Goal: Task Accomplishment & Management: Complete application form

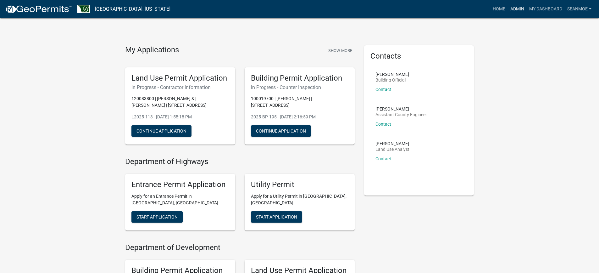
click at [520, 8] on link "Admin" at bounding box center [517, 9] width 19 height 12
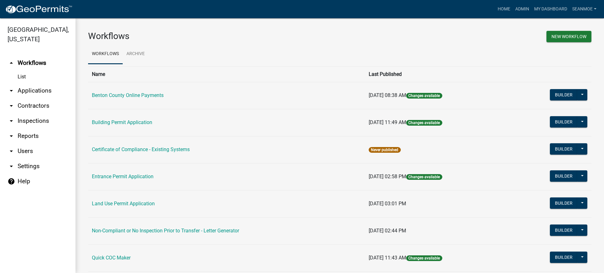
click at [24, 93] on link "arrow_drop_down Applications" at bounding box center [37, 90] width 75 height 15
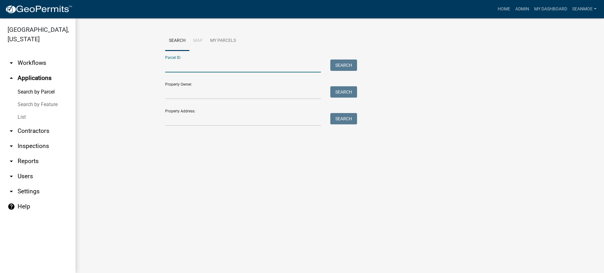
click at [197, 69] on input "Parcel ID:" at bounding box center [243, 65] width 156 height 13
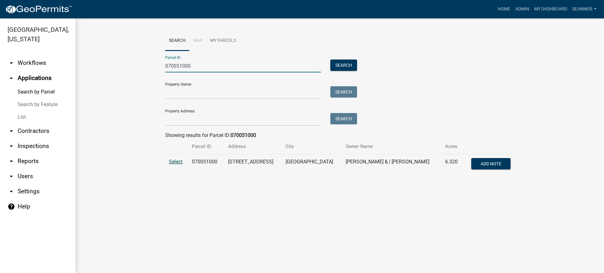
type input "070051000"
click at [174, 161] on span "Select" at bounding box center [176, 161] width 14 height 6
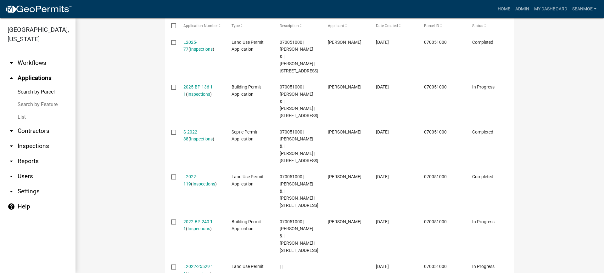
scroll to position [189, 0]
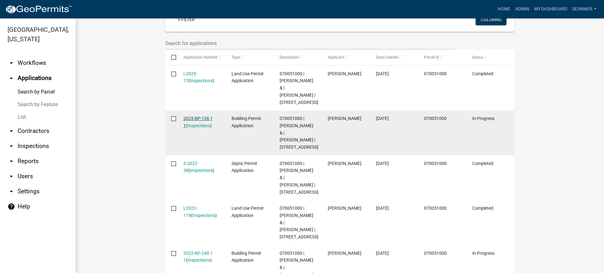
click at [201, 128] on link "2025-BP-136 1 1" at bounding box center [197, 122] width 29 height 12
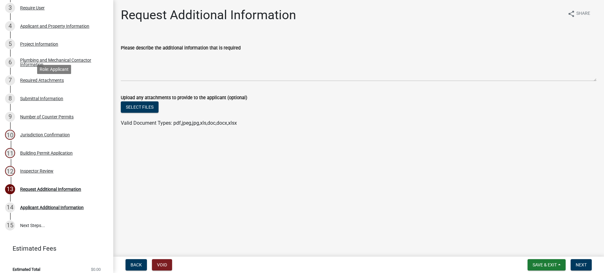
scroll to position [119, 0]
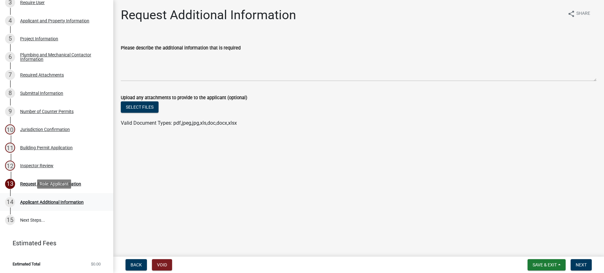
click at [66, 200] on div "Applicant Additional Information" at bounding box center [51, 202] width 63 height 4
click at [65, 183] on div "Request Additional Information" at bounding box center [50, 183] width 61 height 4
click at [147, 107] on button "Select files" at bounding box center [140, 106] width 38 height 11
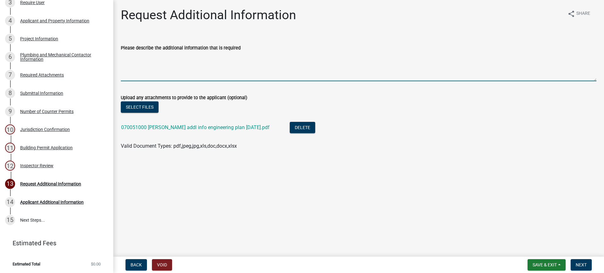
click at [170, 69] on textarea "Please describe the additional information that is required" at bounding box center [358, 67] width 475 height 30
click at [121, 56] on textarea "engineering plan" at bounding box center [358, 67] width 475 height 30
click at [201, 59] on textarea "requested engineering plan" at bounding box center [358, 67] width 475 height 30
type textarea "requested engineering plan"
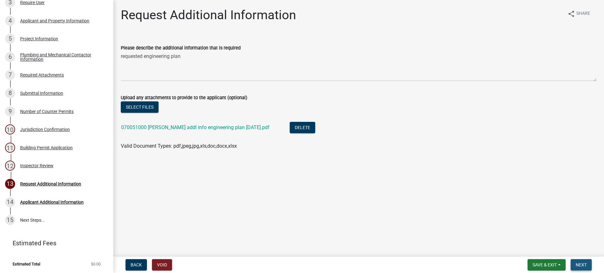
click at [579, 263] on span "Next" at bounding box center [580, 264] width 11 height 5
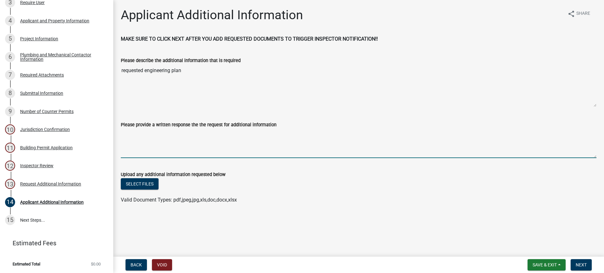
click at [153, 139] on textarea "Please provide a written response the the request for additional information" at bounding box center [358, 143] width 475 height 30
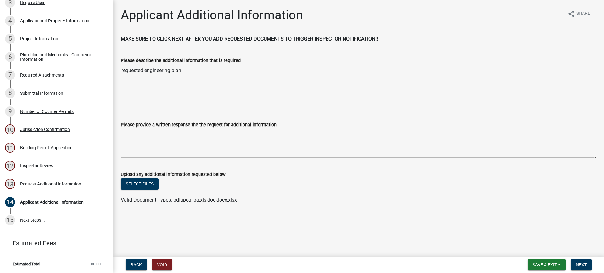
drag, startPoint x: 182, startPoint y: 70, endPoint x: 120, endPoint y: 71, distance: 61.9
click at [120, 71] on div "Please describe the additional information that is required requested engineeri…" at bounding box center [358, 77] width 485 height 59
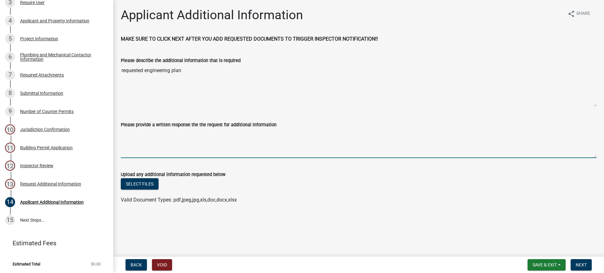
click at [148, 144] on textarea "Please provide a written response the the request for additional information" at bounding box center [358, 143] width 475 height 30
paste textarea "requested engineering plan"
type textarea "requested engineering plan"
click at [147, 184] on button "Select files" at bounding box center [140, 183] width 38 height 11
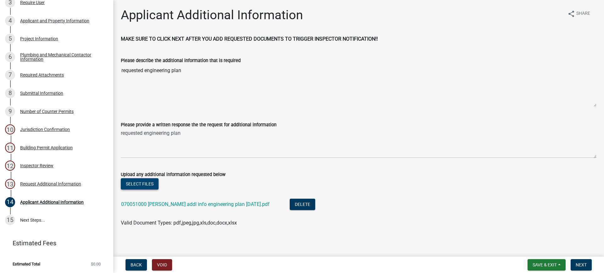
scroll to position [3, 0]
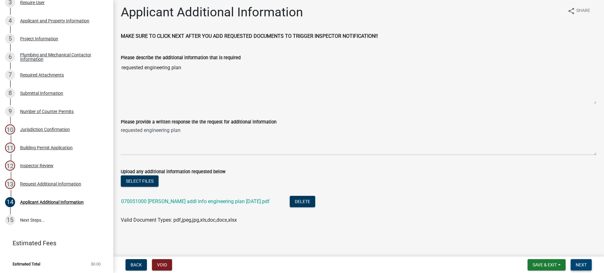
click at [583, 265] on span "Next" at bounding box center [580, 264] width 11 height 5
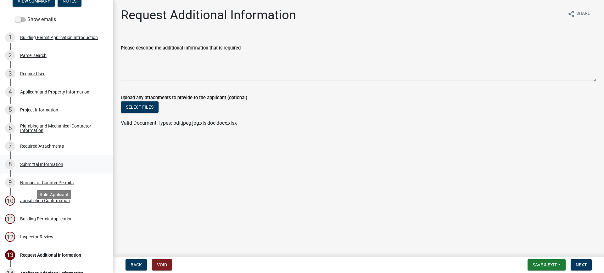
scroll to position [0, 0]
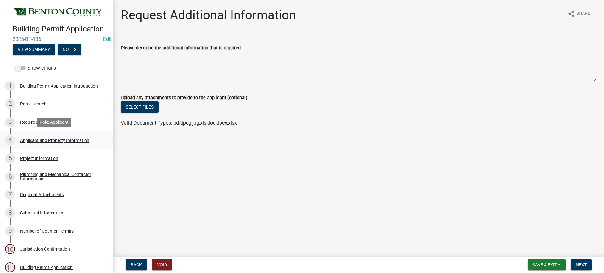
click at [42, 139] on div "Applicant and Property Information" at bounding box center [54, 140] width 69 height 4
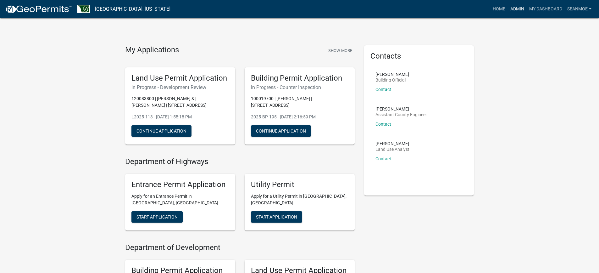
click at [516, 8] on link "Admin" at bounding box center [517, 9] width 19 height 12
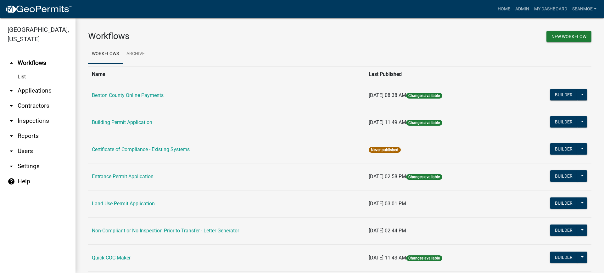
click at [31, 91] on link "arrow_drop_down Applications" at bounding box center [37, 90] width 75 height 15
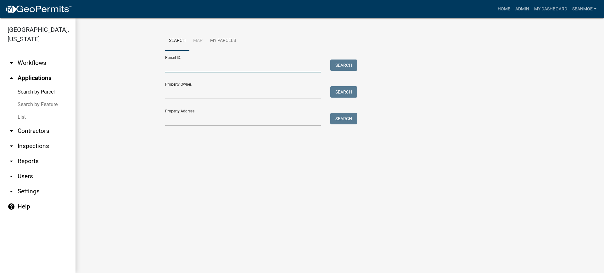
click at [207, 68] on input "Parcel ID:" at bounding box center [243, 65] width 156 height 13
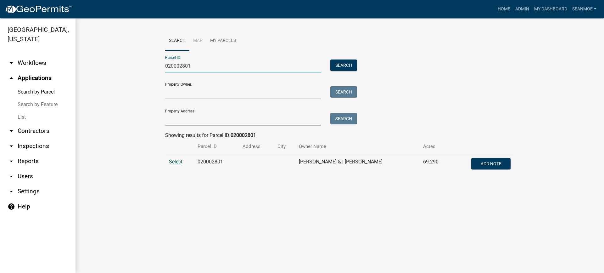
type input "020002801"
click at [176, 163] on span "Select" at bounding box center [176, 161] width 14 height 6
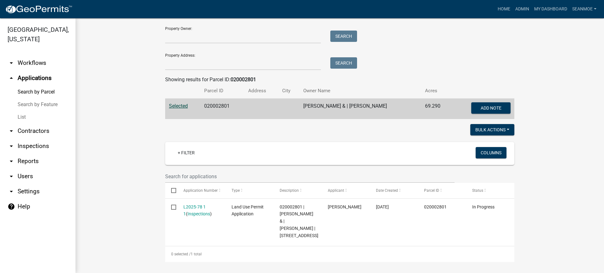
scroll to position [57, 0]
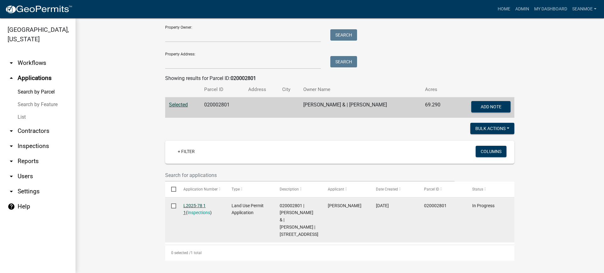
click at [193, 205] on link "L2025-78 1 1" at bounding box center [194, 209] width 22 height 12
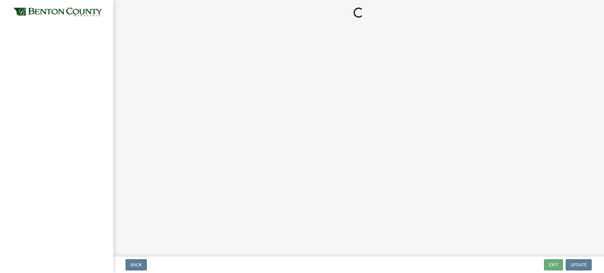
select select "8c556161-3af8-4be3-b743-63476ef47763"
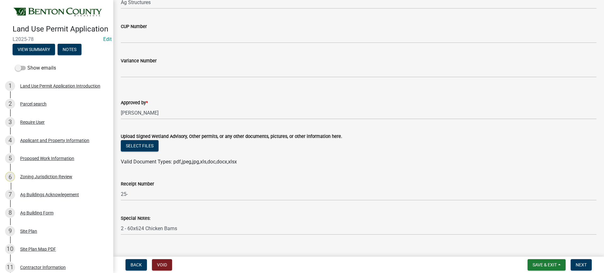
scroll to position [187, 0]
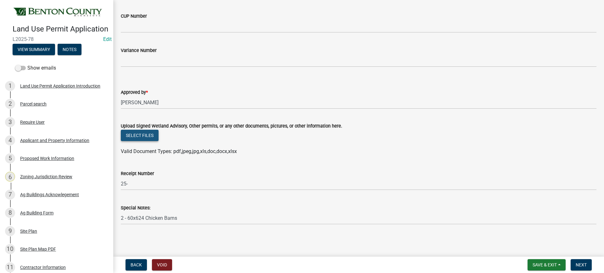
click at [132, 136] on button "Select files" at bounding box center [140, 135] width 38 height 11
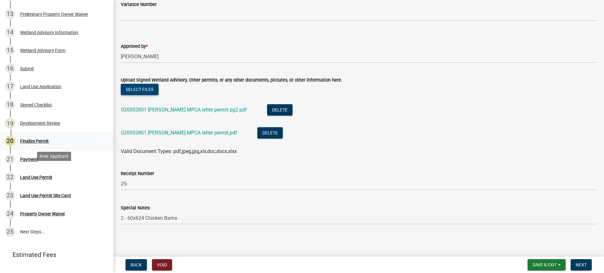
scroll to position [283, 0]
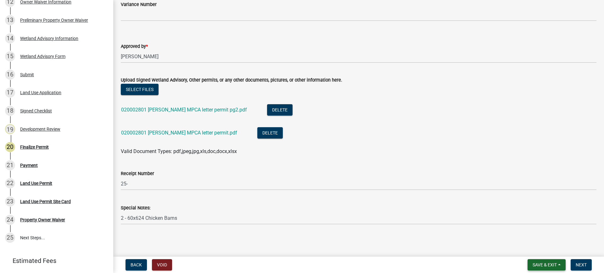
click at [542, 263] on span "Save & Exit" at bounding box center [544, 264] width 24 height 5
click at [525, 230] on button "Save" at bounding box center [540, 232] width 50 height 15
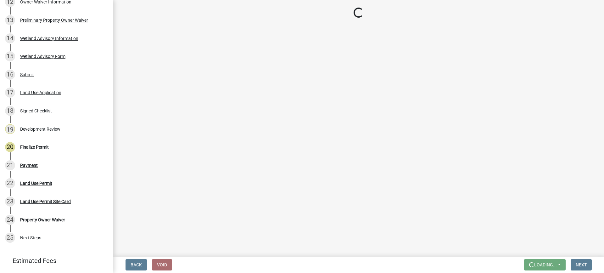
scroll to position [0, 0]
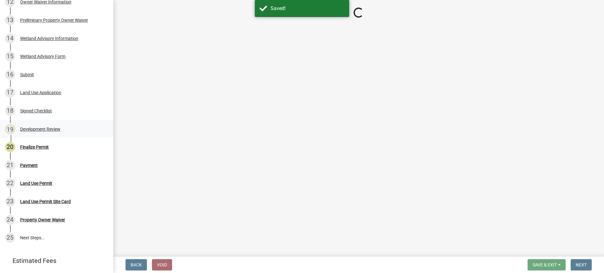
select select "8c556161-3af8-4be3-b743-63476ef47763"
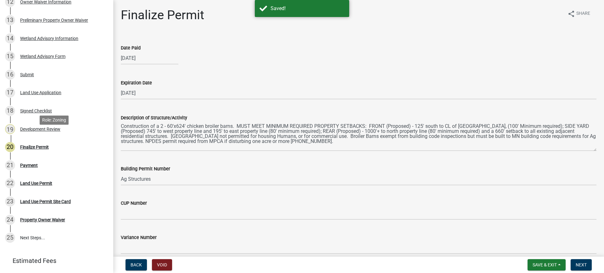
click at [39, 131] on div "Development Review" at bounding box center [40, 129] width 40 height 4
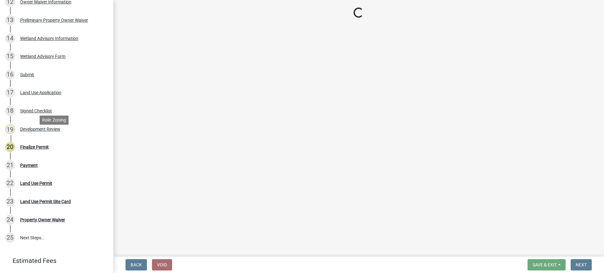
select select "d2e7867d-5e24-48c4-bfac-6c9236854e2a"
select select "934e570e-20cd-409a-8301-5c21cd859f06"
select select "29e042a6-806b-4b88-8ad4-222f55a74e1f"
select select "72748fc4-3f0a-45e2-b467-dc37e2b15731"
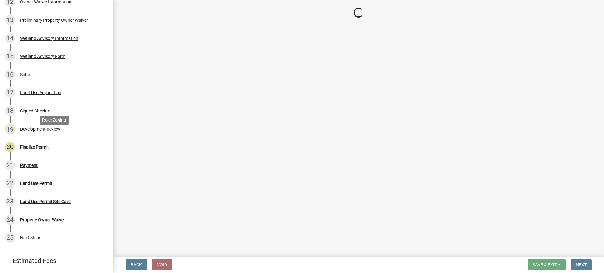
select select "445341f5-2b7a-4e9a-a8a7-43788b572440"
select select "72748fc4-3f0a-45e2-b467-dc37e2b15731"
select select "886b3fcf-7535-4eb7-bda7-c47490aa8987"
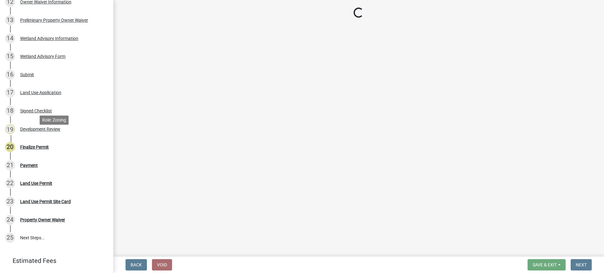
select select "886b3fcf-7535-4eb7-bda7-c47490aa8987"
select select "445341f5-2b7a-4e9a-a8a7-43788b572440"
select select "69b43f8e-ae61-4877-9f21-de52480dbf6d"
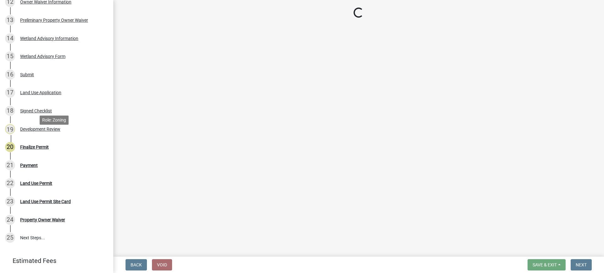
select select "72748fc4-3f0a-45e2-b467-dc37e2b15731"
select select "29e042a6-806b-4b88-8ad4-222f55a74e1f"
select select "445341f5-2b7a-4e9a-a8a7-43788b572440"
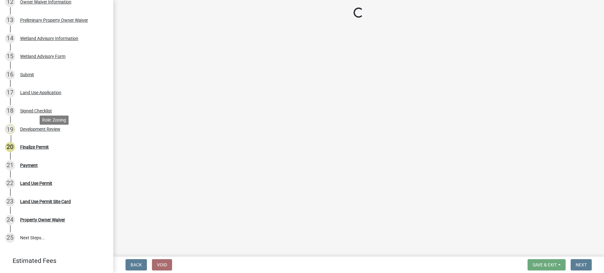
select select "58818da3-c200-45fa-b10d-5f5c42909306"
select select "b3d485fe-2f4a-4244-ab71-e3ff68bf5b58"
select select "390b9c44-905a-47ac-97af-90c68f77f267"
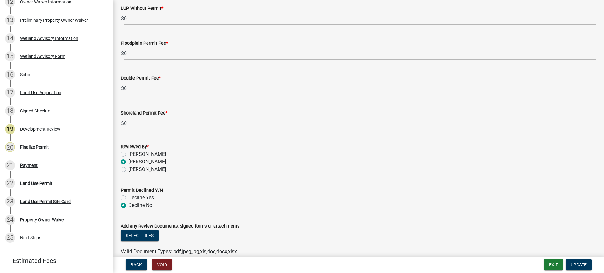
scroll to position [1928, 0]
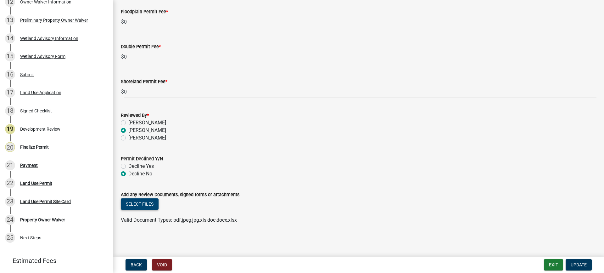
click at [136, 202] on button "Select files" at bounding box center [140, 203] width 38 height 11
click at [145, 204] on button "Select files" at bounding box center [140, 203] width 38 height 11
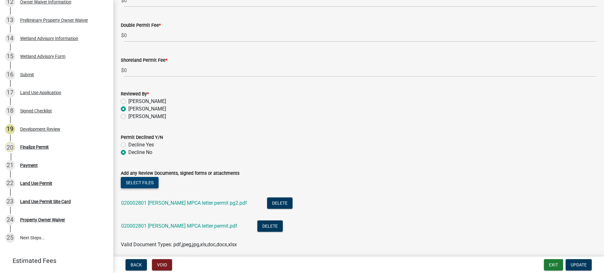
scroll to position [1974, 0]
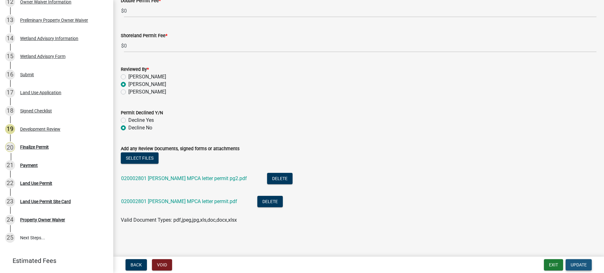
click at [581, 263] on span "Update" at bounding box center [578, 264] width 16 height 5
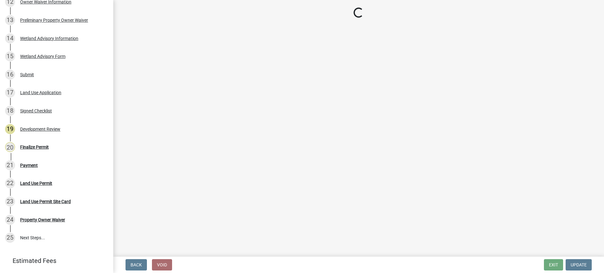
select select "8c556161-3af8-4be3-b743-63476ef47763"
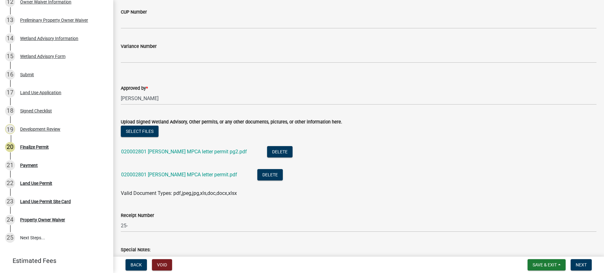
scroll to position [233, 0]
